Goal: Task Accomplishment & Management: Manage account settings

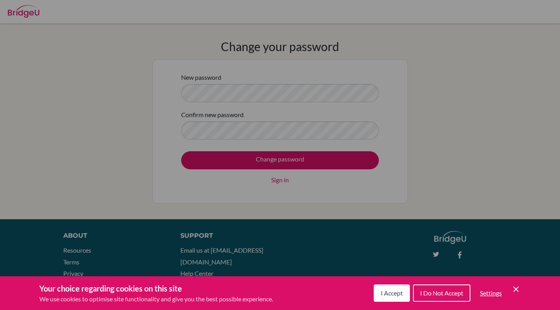
click at [395, 287] on button "I Accept" at bounding box center [392, 293] width 36 height 17
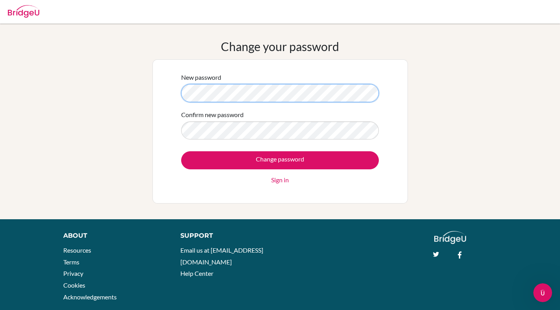
click at [176, 95] on div "New password Confirm new password Change password Sign in" at bounding box center [279, 131] width 255 height 144
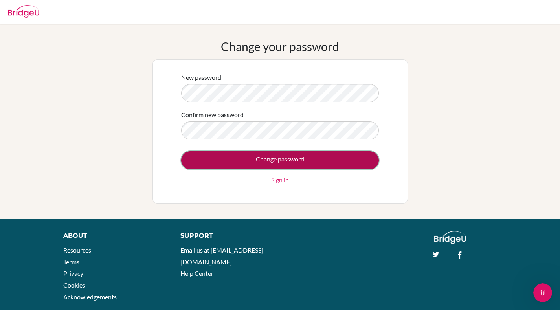
click at [254, 162] on input "Change password" at bounding box center [280, 160] width 198 height 18
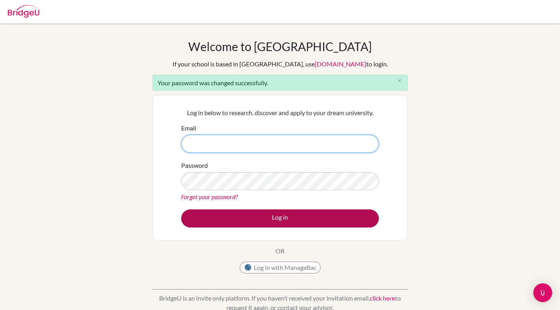
type input "[PERSON_NAME][EMAIL_ADDRESS][DOMAIN_NAME]"
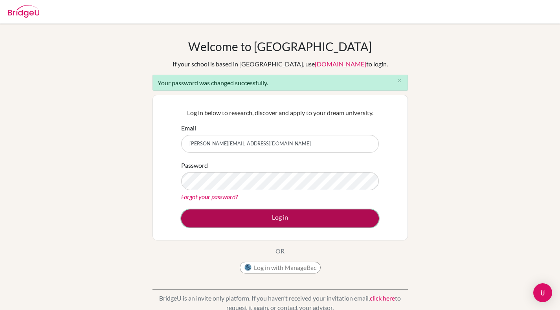
click at [280, 226] on button "Log in" at bounding box center [280, 218] width 198 height 18
